Goal: Information Seeking & Learning: Learn about a topic

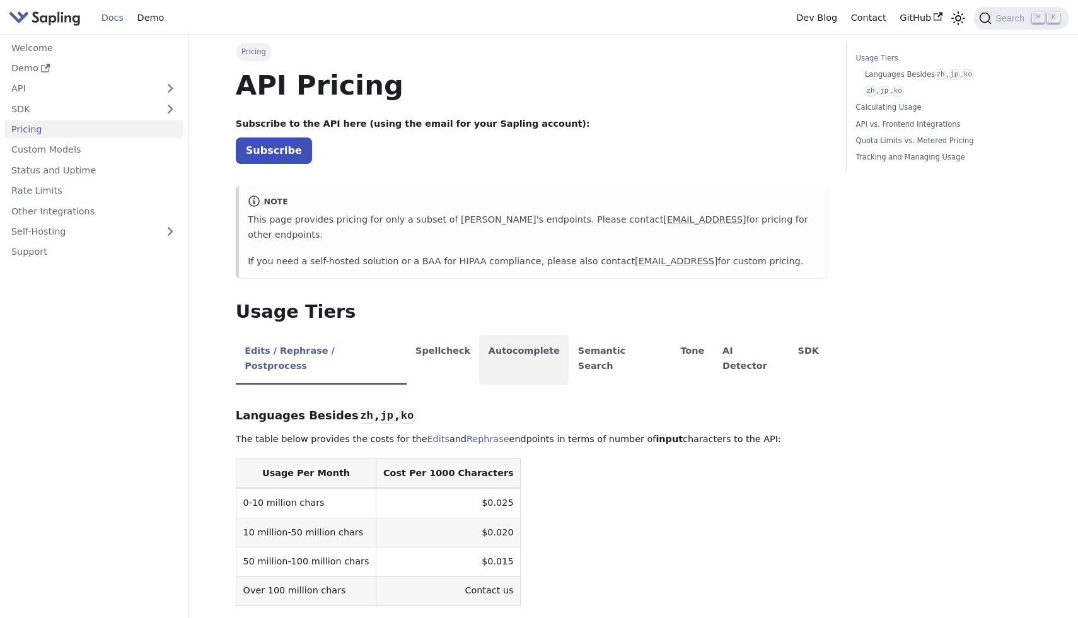
click at [517, 335] on li "Autocomplete" at bounding box center [523, 360] width 89 height 50
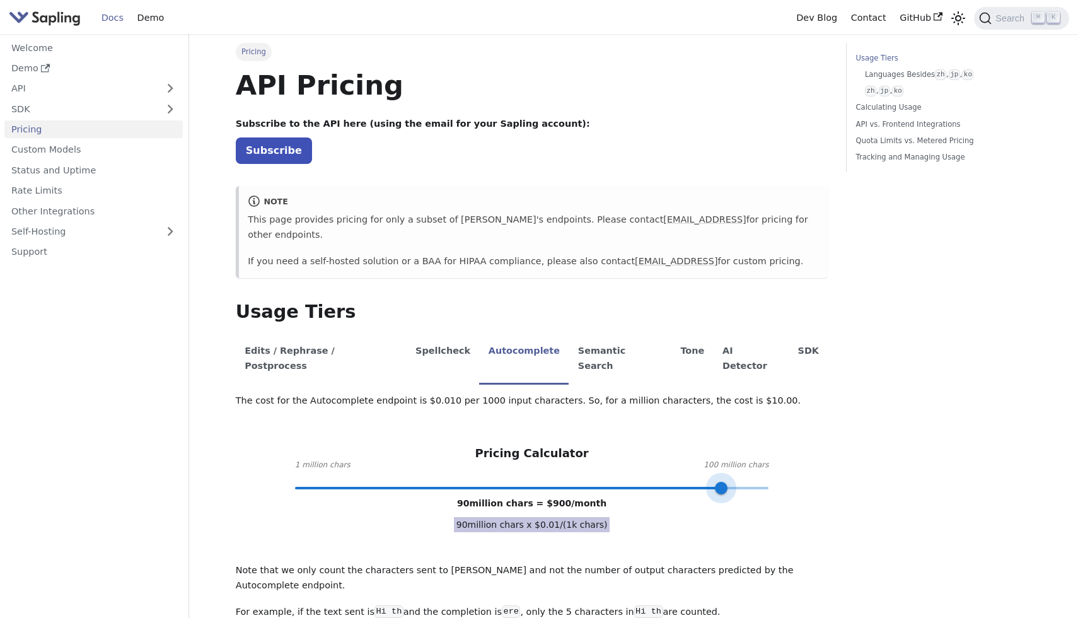
drag, startPoint x: 438, startPoint y: 458, endPoint x: 721, endPoint y: 444, distance: 283.3
click at [721, 481] on span at bounding box center [721, 487] width 13 height 13
click at [315, 335] on li "Edits / Rephrase / Postprocess" at bounding box center [321, 360] width 171 height 50
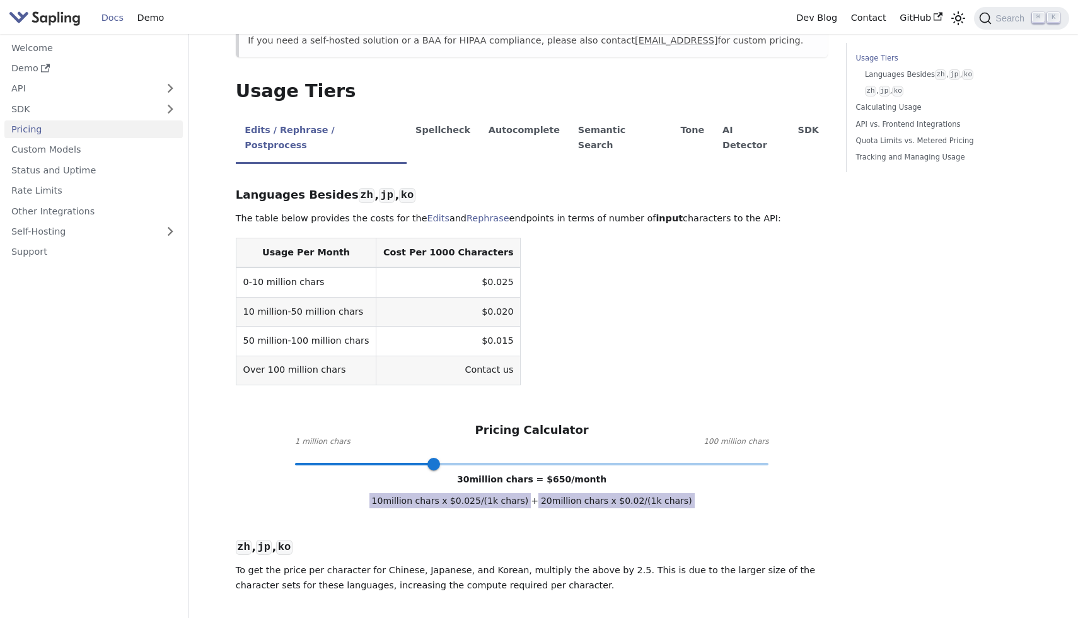
scroll to position [227, 0]
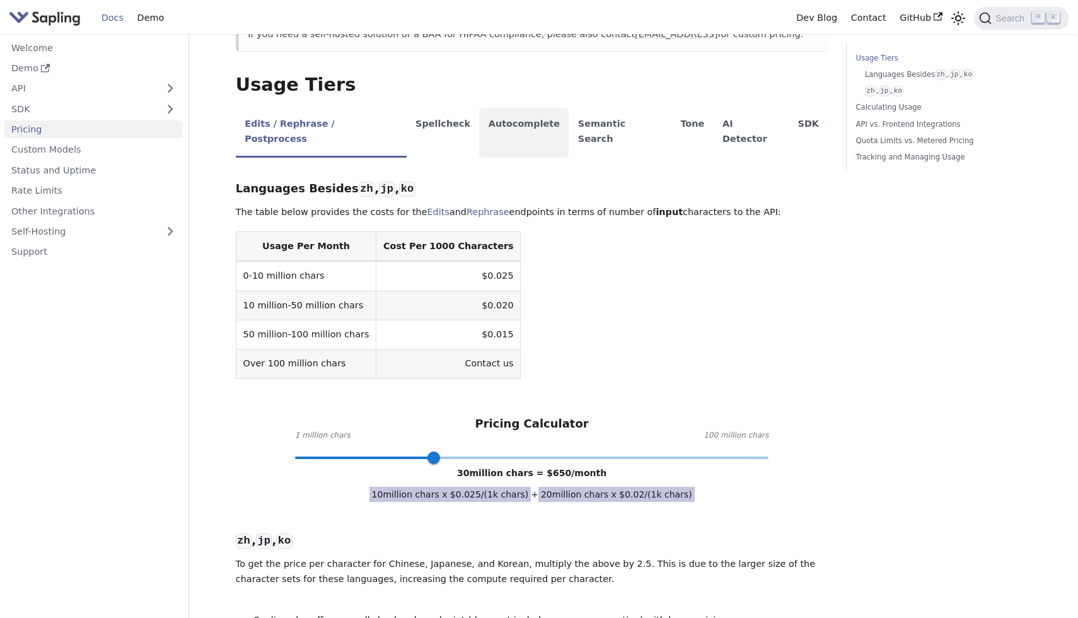
click at [484, 108] on li "Autocomplete" at bounding box center [523, 133] width 89 height 50
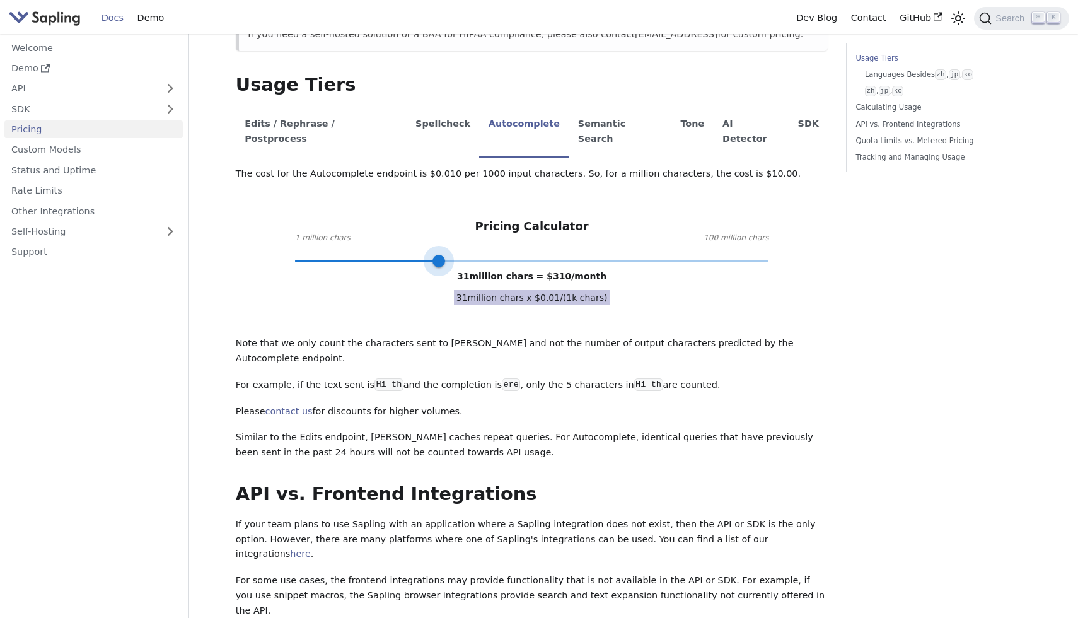
type input "30"
drag, startPoint x: 720, startPoint y: 229, endPoint x: 433, endPoint y: 234, distance: 286.8
click at [433, 255] on span at bounding box center [433, 261] width 13 height 13
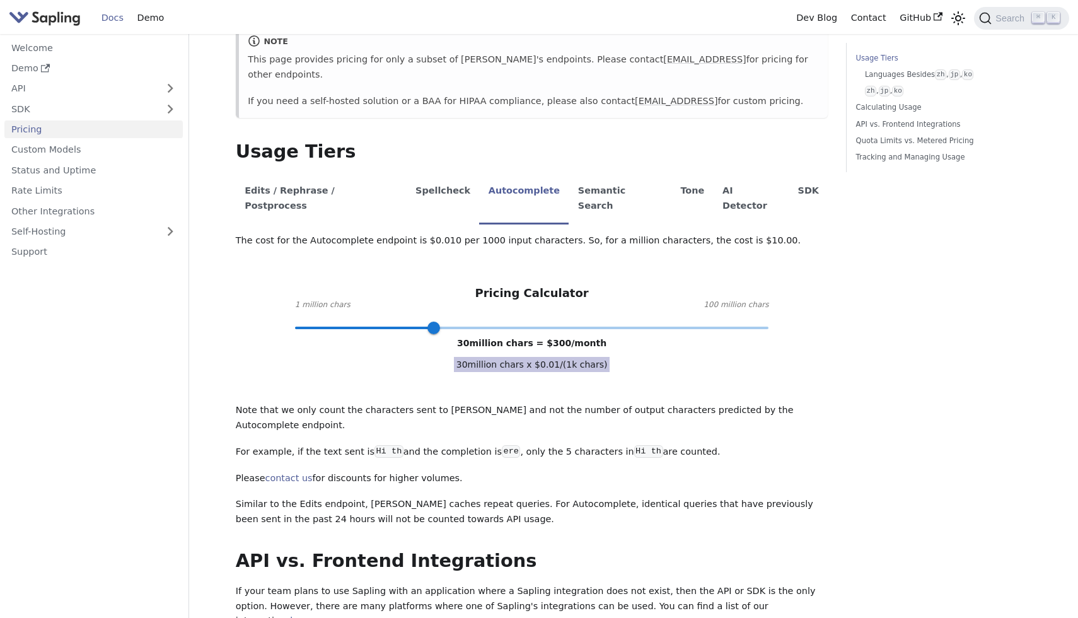
scroll to position [159, 0]
click at [308, 176] on li "Edits / Rephrase / Postprocess" at bounding box center [321, 200] width 171 height 50
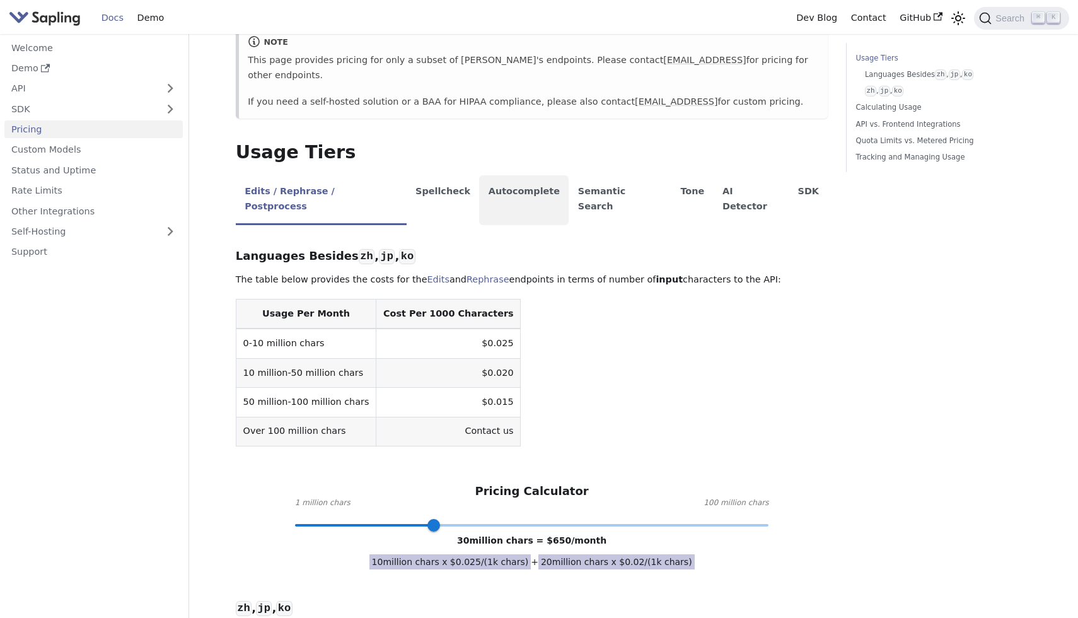
click at [509, 175] on li "Autocomplete" at bounding box center [523, 200] width 89 height 50
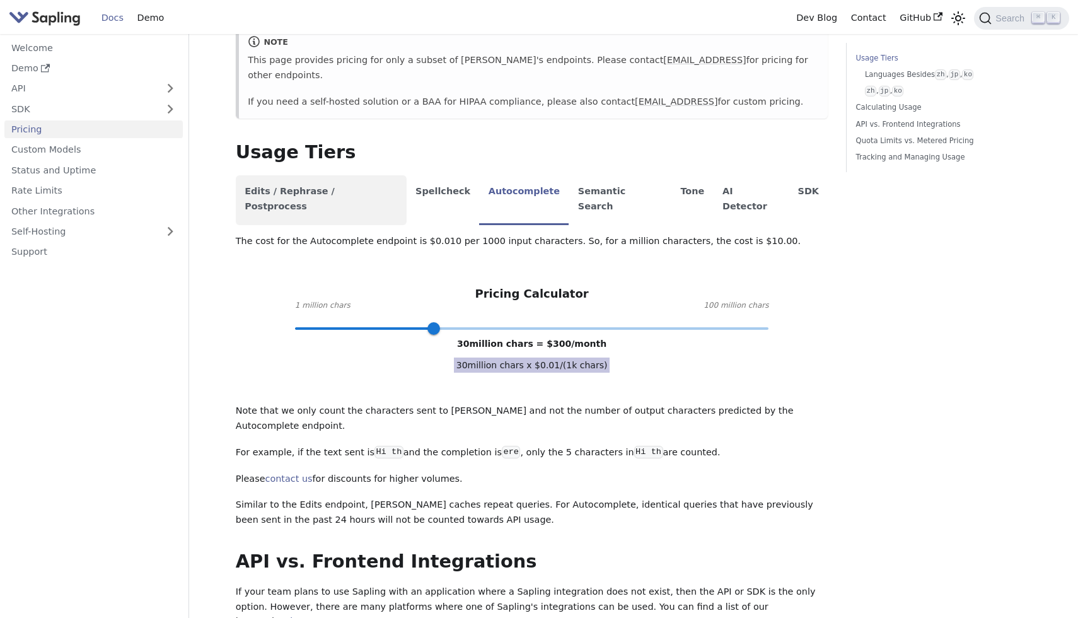
click at [285, 175] on li "Edits / Rephrase / Postprocess" at bounding box center [321, 200] width 171 height 50
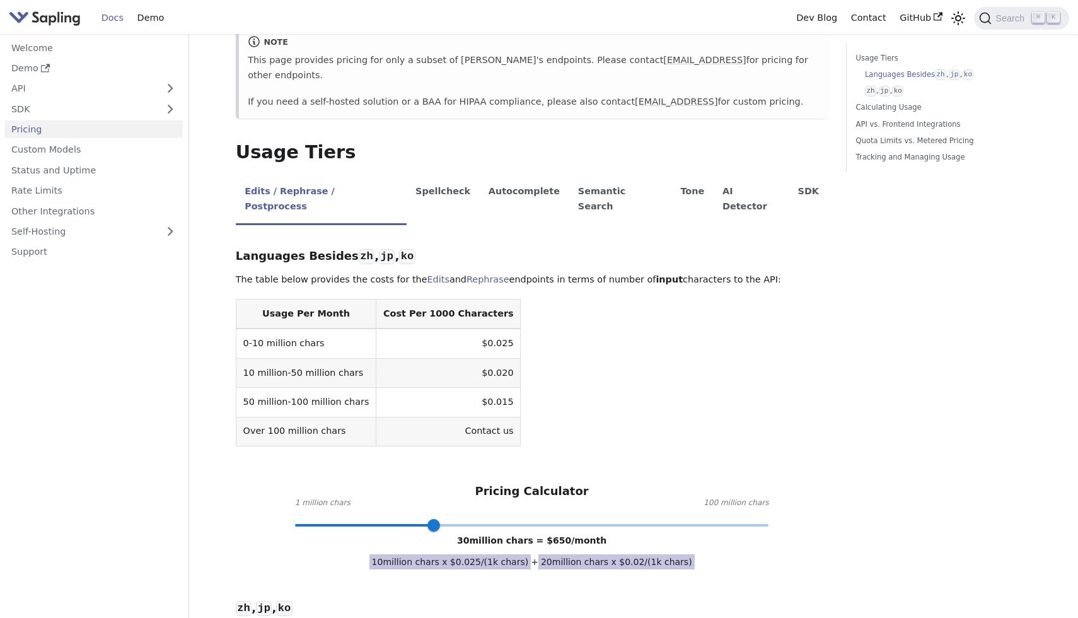
scroll to position [309, 0]
